Goal: Use online tool/utility

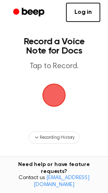
click at [61, 95] on span "button" at bounding box center [54, 95] width 28 height 28
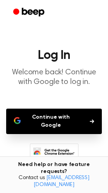
click at [54, 121] on button "Continue with Google" at bounding box center [54, 121] width 96 height 25
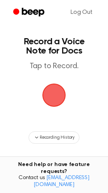
click at [52, 96] on span "button" at bounding box center [54, 95] width 32 height 32
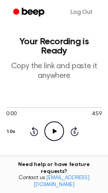
drag, startPoint x: 79, startPoint y: 166, endPoint x: -53, endPoint y: 162, distance: 132.2
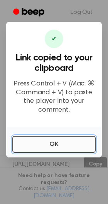
click at [74, 144] on button "OK" at bounding box center [53, 144] width 83 height 17
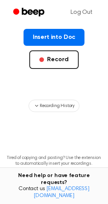
scroll to position [151, 0]
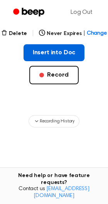
click at [59, 51] on button "Insert into Doc" at bounding box center [54, 52] width 61 height 17
click at [57, 50] on button "Insert into Doc" at bounding box center [54, 52] width 61 height 17
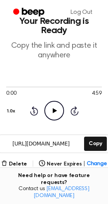
scroll to position [51, 0]
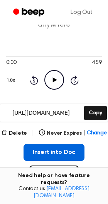
click at [51, 151] on button "Insert into Doc" at bounding box center [54, 152] width 61 height 17
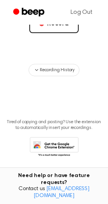
scroll to position [48, 0]
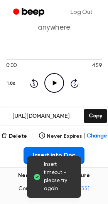
click at [53, 191] on span "Insert timeout - please try again" at bounding box center [59, 177] width 31 height 32
click at [51, 171] on span "Insert timeout - please try again" at bounding box center [59, 177] width 31 height 32
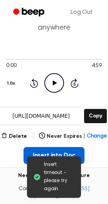
click at [49, 156] on button "Insert into Doc" at bounding box center [54, 155] width 61 height 17
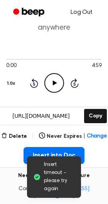
click at [88, 9] on link "Log Out" at bounding box center [81, 12] width 37 height 18
